Goal: Check status: Check status

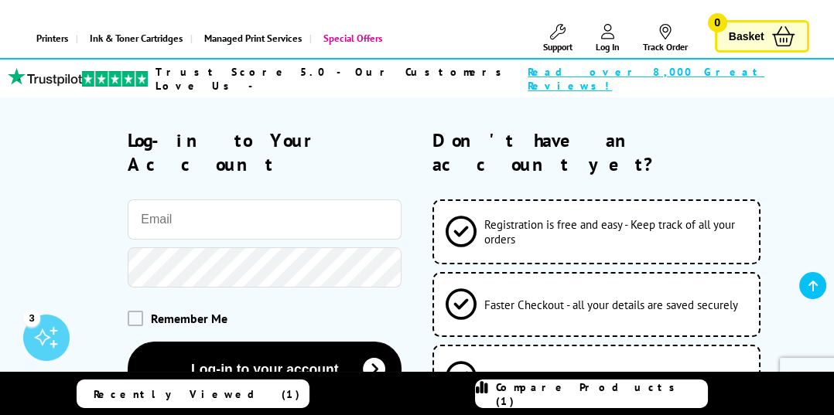
scroll to position [100, 0]
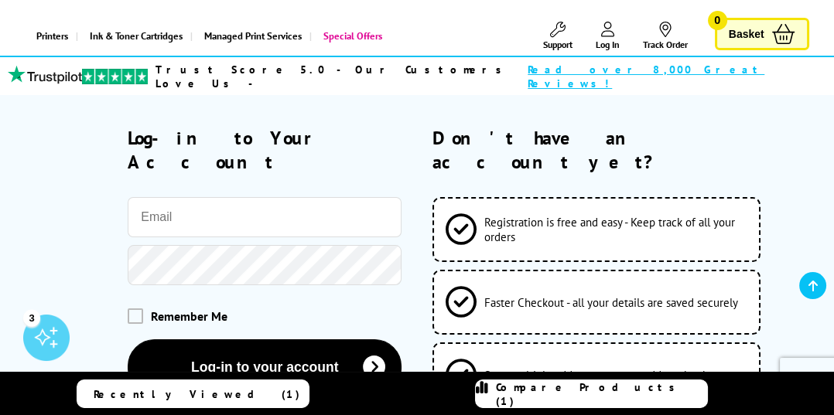
click at [296, 197] on input "email" at bounding box center [265, 217] width 274 height 40
type input "[EMAIL_ADDRESS][DOMAIN_NAME]"
click at [128, 340] on button "Log-in to your account" at bounding box center [265, 368] width 274 height 56
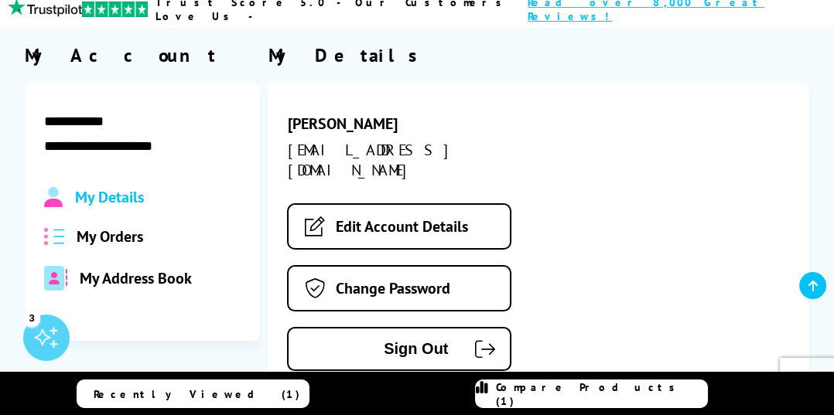
scroll to position [142, 0]
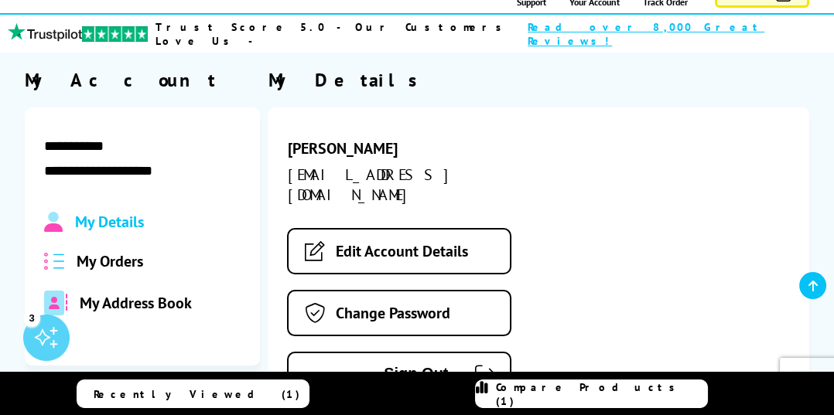
click at [109, 251] on span "My Orders" at bounding box center [110, 261] width 67 height 20
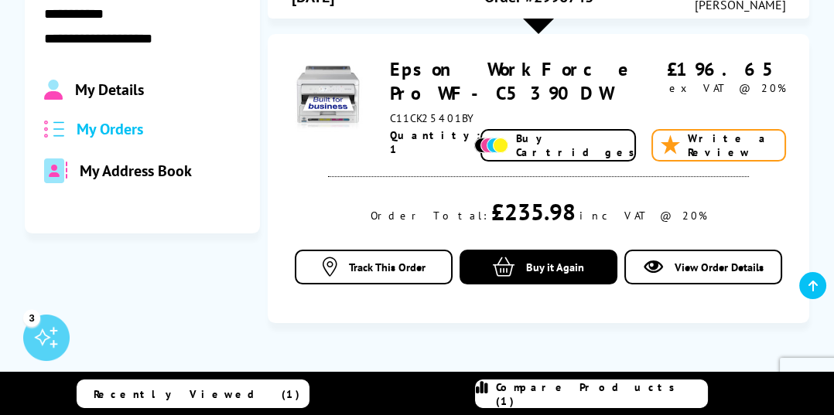
scroll to position [278, 0]
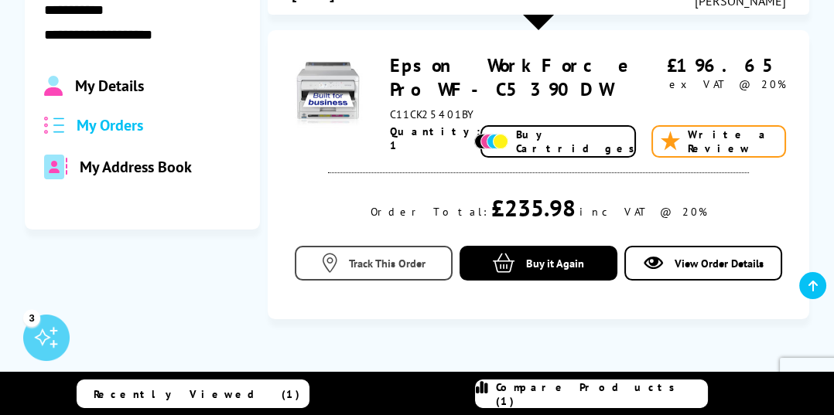
click at [408, 248] on link "Track This Order" at bounding box center [374, 263] width 159 height 35
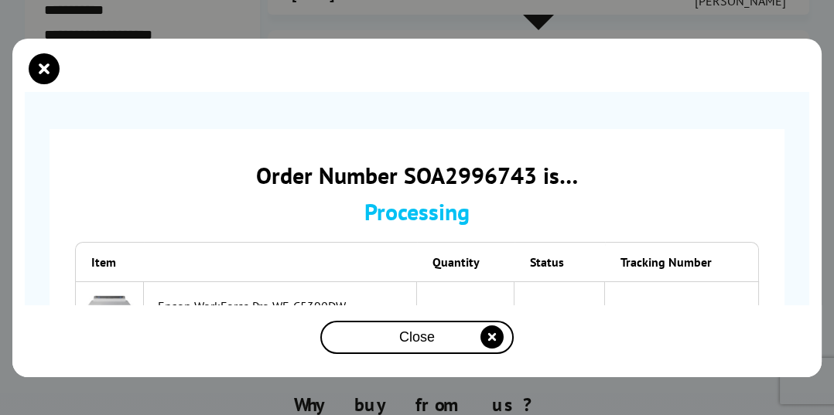
click at [490, 349] on icon "close modal" at bounding box center [491, 337] width 23 height 23
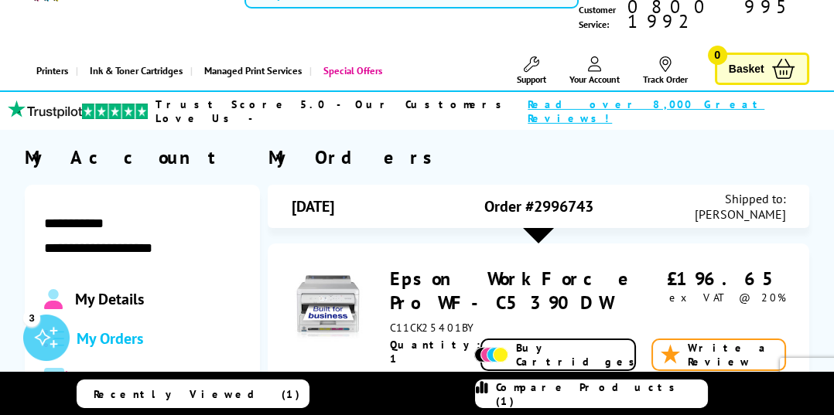
scroll to position [68, 0]
